Goal: Find specific page/section: Find specific page/section

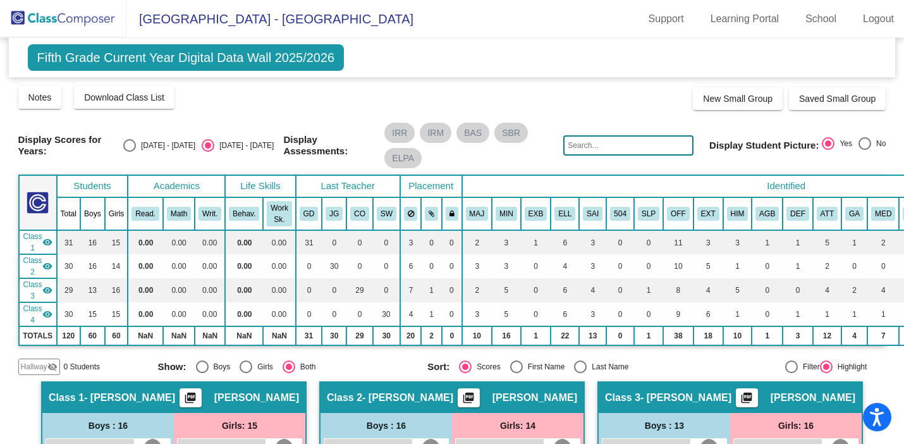
scroll to position [391, 0]
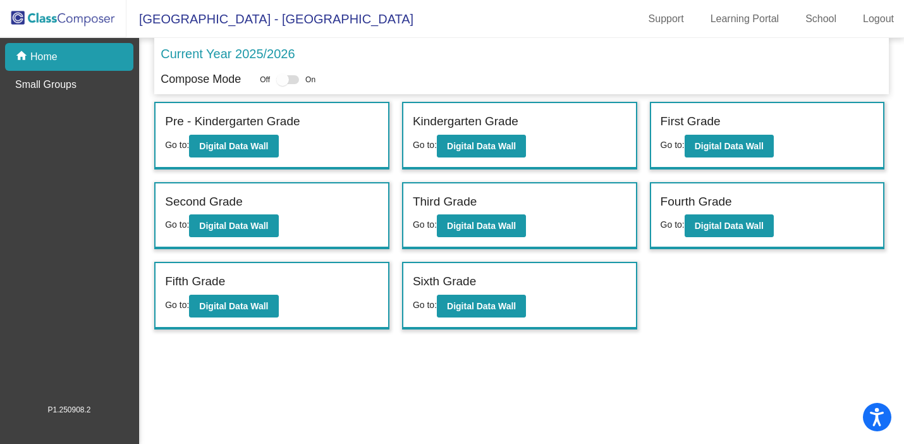
click at [250, 292] on div "Fifth Grade" at bounding box center [272, 284] width 214 height 22
click at [252, 307] on b "Digital Data Wall" at bounding box center [233, 306] width 69 height 10
click at [732, 229] on b "Digital Data Wall" at bounding box center [729, 226] width 69 height 10
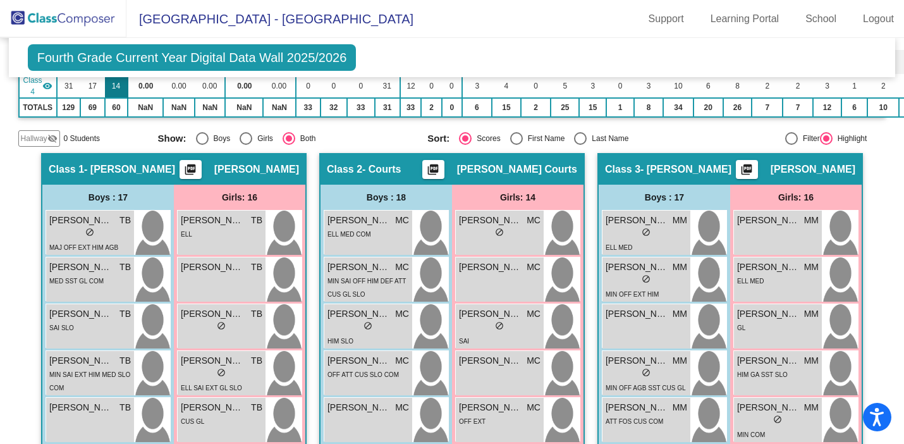
scroll to position [232, 0]
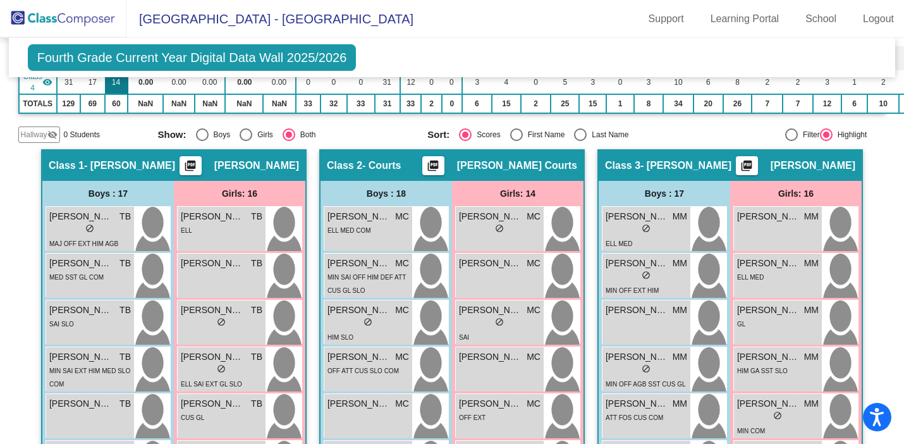
click at [109, 323] on div "SAI SLO" at bounding box center [90, 323] width 82 height 13
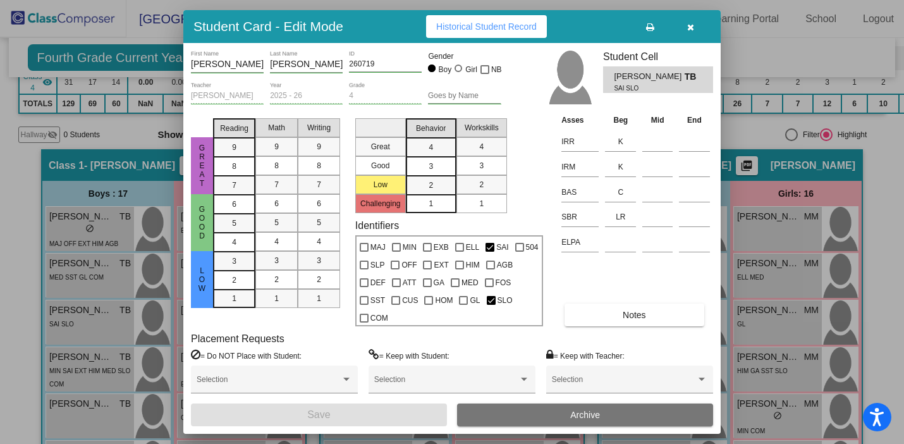
click at [695, 26] on button "button" at bounding box center [690, 26] width 40 height 23
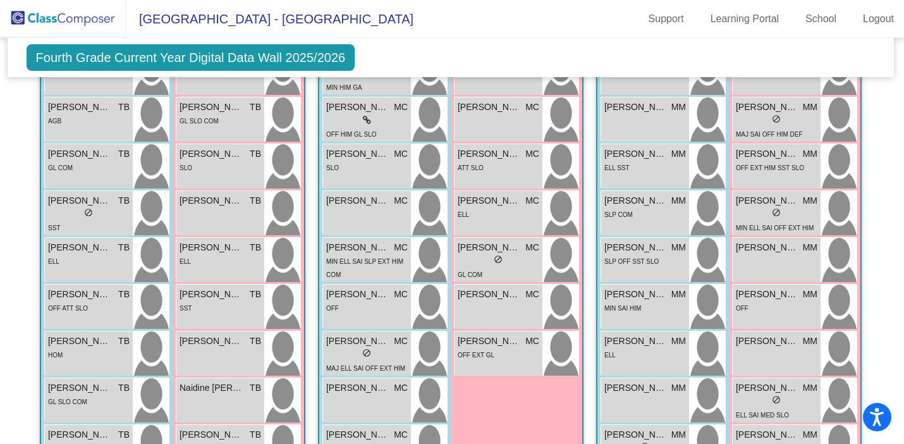
scroll to position [720, 1]
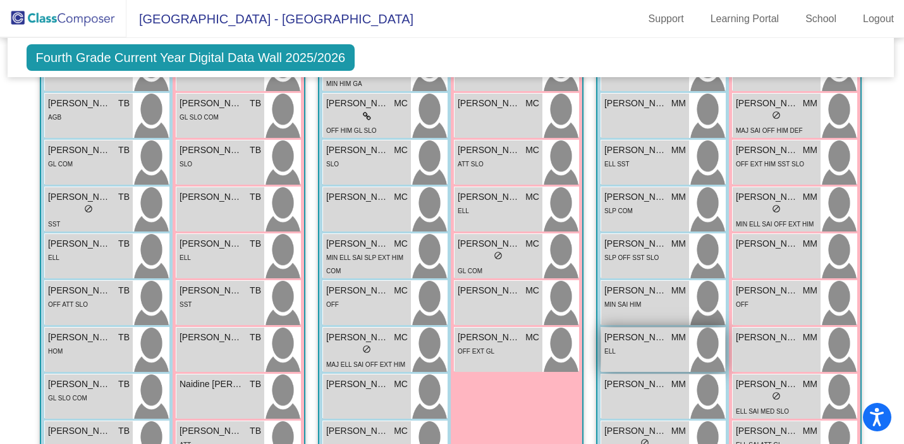
click at [657, 343] on span "[PERSON_NAME]" at bounding box center [636, 337] width 63 height 13
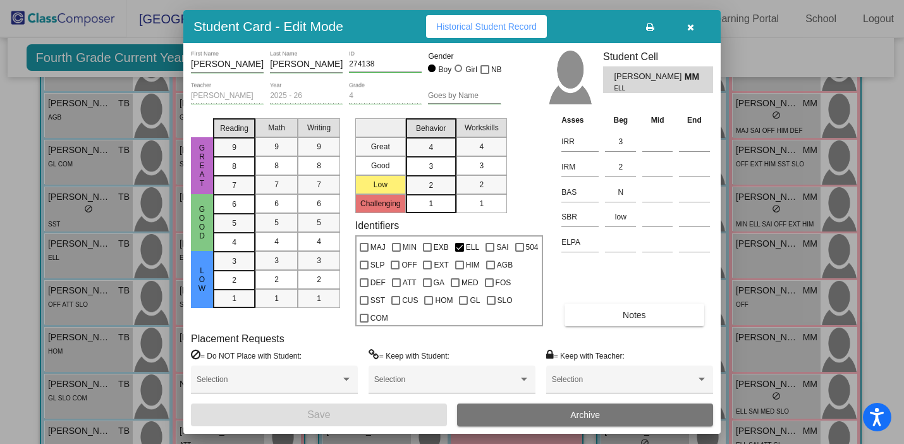
click at [698, 23] on button "button" at bounding box center [690, 26] width 40 height 23
